Goal: Task Accomplishment & Management: Complete application form

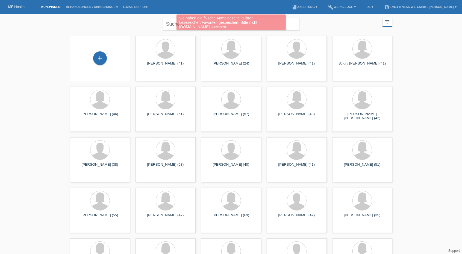
click at [174, 25] on div "Sie haben die falsche Anmeldeseite in Ihren Lesezeichen/Favoriten gespeichert. …" at bounding box center [230, 22] width 277 height 17
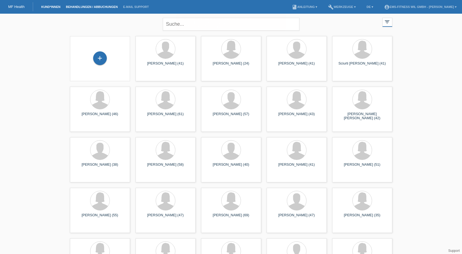
click at [86, 8] on link "Behandlungen / Abbuchungen" at bounding box center [91, 6] width 57 height 3
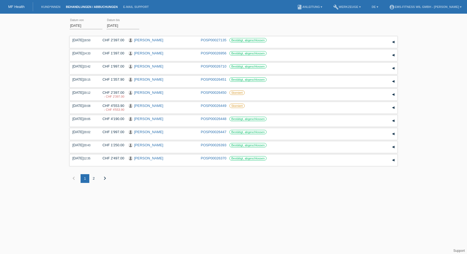
click at [53, 11] on li "Kund*innen" at bounding box center [50, 7] width 25 height 14
click at [49, 7] on link "Kund*innen" at bounding box center [50, 6] width 25 height 3
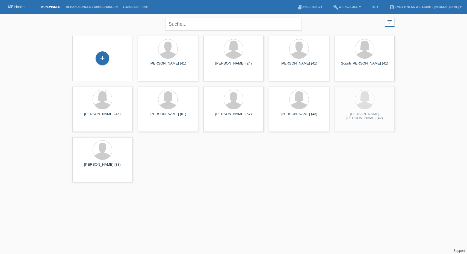
click at [107, 63] on div "+" at bounding box center [102, 58] width 51 height 14
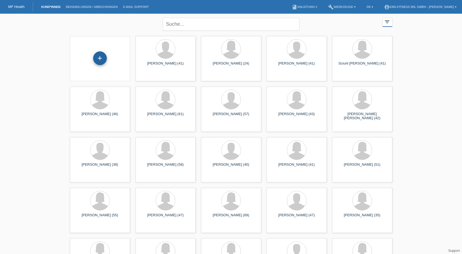
click at [100, 57] on div "+" at bounding box center [100, 58] width 14 height 14
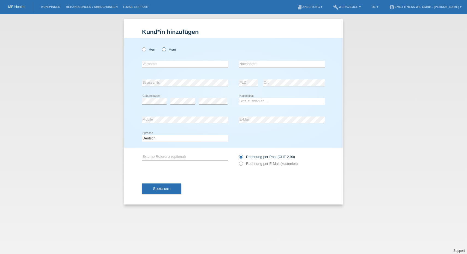
click at [161, 46] on icon at bounding box center [161, 46] width 0 height 0
click at [163, 48] on input "Frau" at bounding box center [164, 49] width 4 height 4
radio input "true"
click at [156, 62] on input "text" at bounding box center [185, 64] width 86 height 7
type input "Slazana"
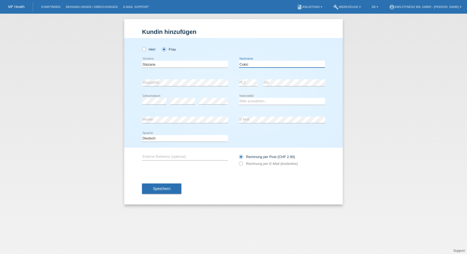
type input "Cukic"
click at [251, 97] on div "Bitte auswählen... Schweiz Deutschland Liechtenstein Österreich ------------ Af…" at bounding box center [282, 101] width 86 height 19
click at [250, 101] on select "Bitte auswählen... Schweiz Deutschland Liechtenstein Österreich ------------ Af…" at bounding box center [282, 101] width 86 height 7
select select "CH"
click at [239, 98] on select "Bitte auswählen... Schweiz Deutschland Liechtenstein Österreich ------------ Af…" at bounding box center [282, 101] width 86 height 7
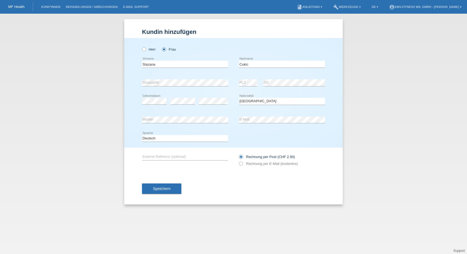
click at [206, 114] on div "error Mobile" at bounding box center [185, 120] width 86 height 19
click at [172, 186] on button "Speichern" at bounding box center [161, 188] width 39 height 10
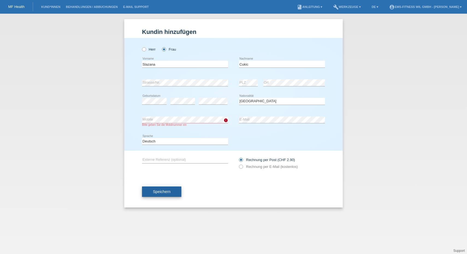
click at [170, 187] on button "Speichern" at bounding box center [161, 191] width 39 height 10
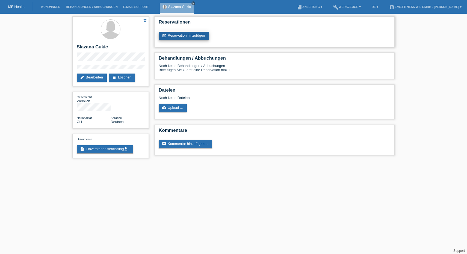
click at [175, 37] on link "post_add Reservation hinzufügen" at bounding box center [184, 36] width 50 height 8
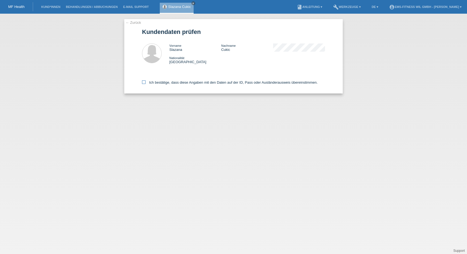
click at [144, 81] on icon at bounding box center [144, 82] width 4 height 4
click at [144, 81] on input "Ich bestätige, dass diese Angaben mit den Daten auf der ID, Pass oder Ausländer…" at bounding box center [144, 82] width 4 height 4
checkbox input "true"
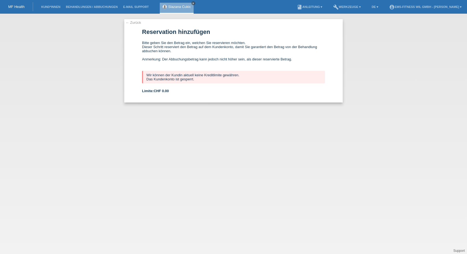
click at [193, 4] on icon "close" at bounding box center [193, 3] width 3 height 3
click at [13, 7] on link "MF Health" at bounding box center [16, 7] width 16 height 4
